Goal: Use online tool/utility: Utilize a website feature to perform a specific function

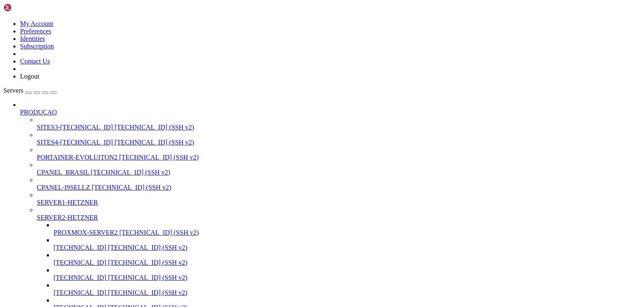
click at [64, 124] on span "SITES3-[TECHNICAL_ID]" at bounding box center [75, 127] width 76 height 7
